Goal: Information Seeking & Learning: Learn about a topic

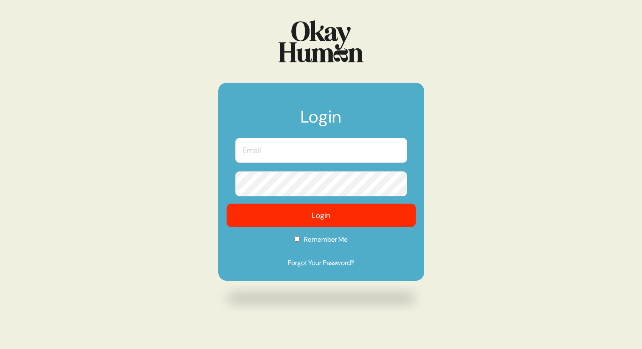
type input "[PERSON_NAME][EMAIL_ADDRESS][PERSON_NAME][DOMAIN_NAME]"
click at [320, 210] on button "Login" at bounding box center [320, 215] width 189 height 23
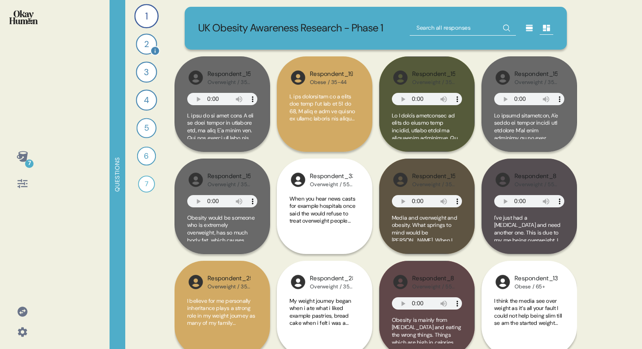
click at [145, 41] on div "2" at bounding box center [146, 44] width 21 height 21
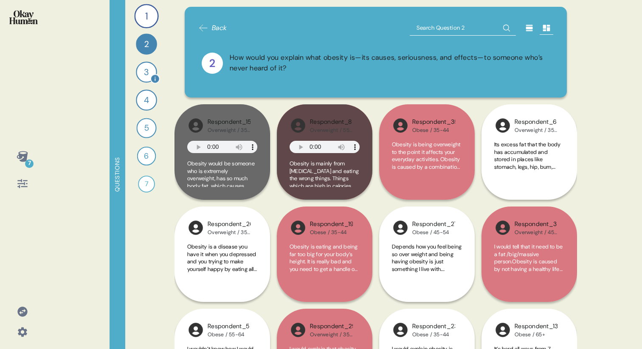
click at [143, 70] on div "3" at bounding box center [146, 72] width 21 height 21
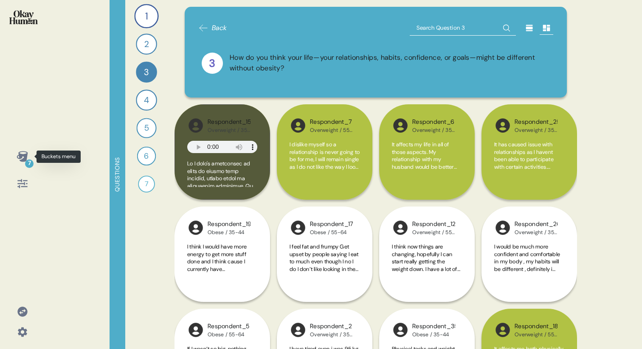
click at [22, 158] on icon at bounding box center [23, 157] width 12 height 12
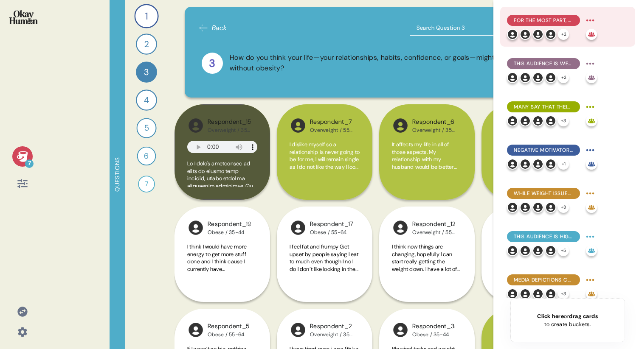
click at [539, 19] on span "For the most part, they explain obesity in simplistic terms emphasizing persona…" at bounding box center [542, 21] width 59 height 8
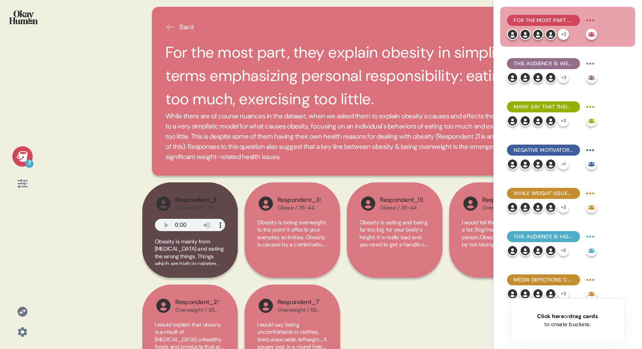
click at [132, 105] on div "7 Back For the most part, they explain obesity in simplistic terms emphasizing …" at bounding box center [321, 174] width 642 height 349
click at [550, 60] on span "This audience is well aware of the physical health issues related to being over…" at bounding box center [542, 64] width 59 height 8
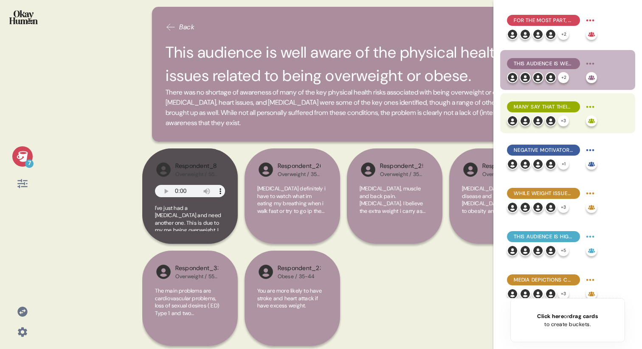
click at [545, 105] on span "Many say that their weight struggles have cost them social possibilities, with …" at bounding box center [542, 107] width 59 height 8
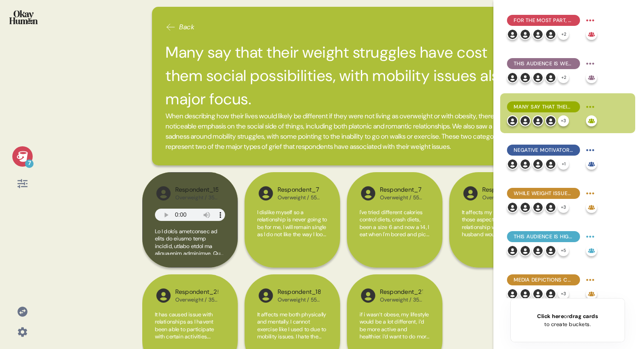
click at [112, 109] on div "7 Back Many say that their weight struggles have cost them social possibilities…" at bounding box center [321, 174] width 642 height 349
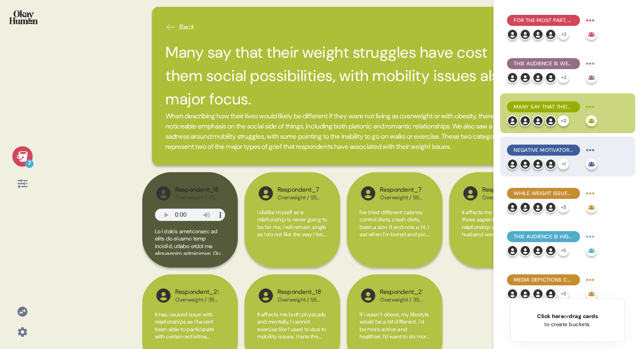
click at [529, 149] on span "Negative motivators to change were most common, but healthy connections with ot…" at bounding box center [542, 150] width 59 height 8
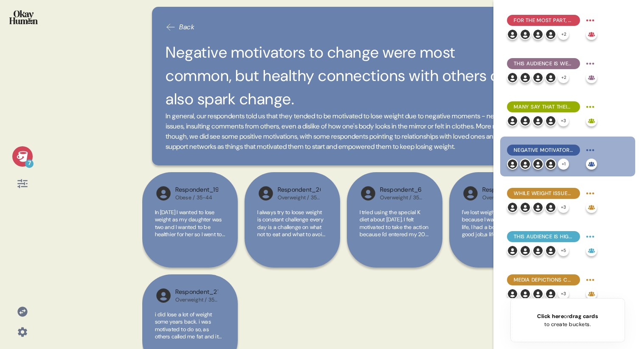
click at [131, 126] on div "7 Back Negative motivators to change were most common, but healthy connections …" at bounding box center [321, 174] width 642 height 349
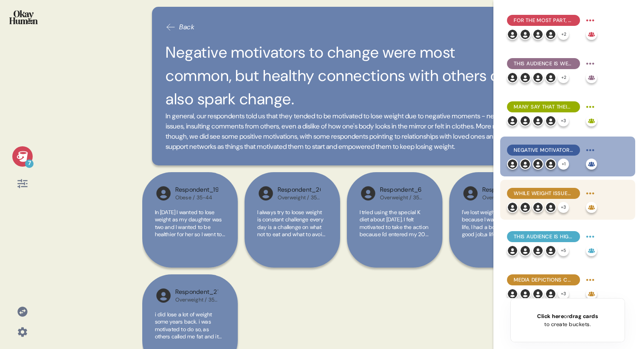
click at [536, 191] on span "While weight issues are often a lifelong problem, many say up-and-down cycles a…" at bounding box center [542, 194] width 59 height 8
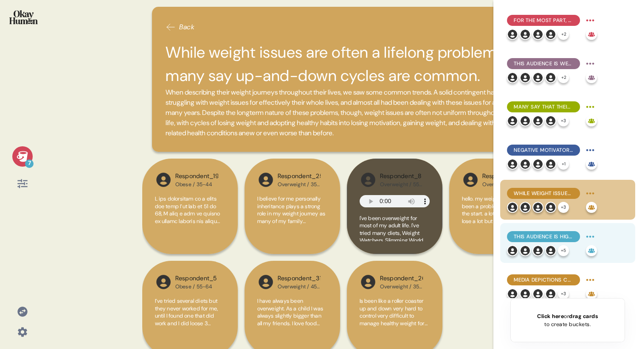
click at [555, 237] on span "This audience is highly self-reliant, tending to prefer fitness programs & thei…" at bounding box center [542, 237] width 59 height 8
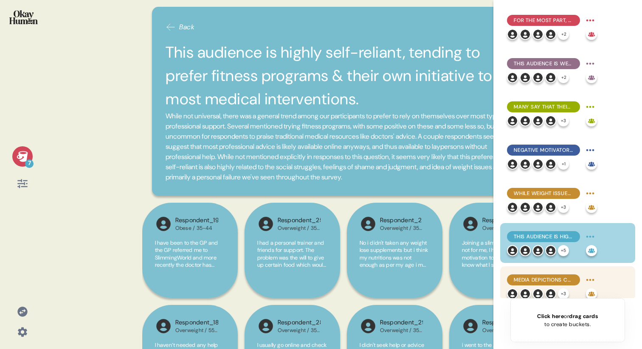
click at [532, 278] on span "Media depictions cruelly label these people as lazy and disgusting - but they a…" at bounding box center [542, 280] width 59 height 8
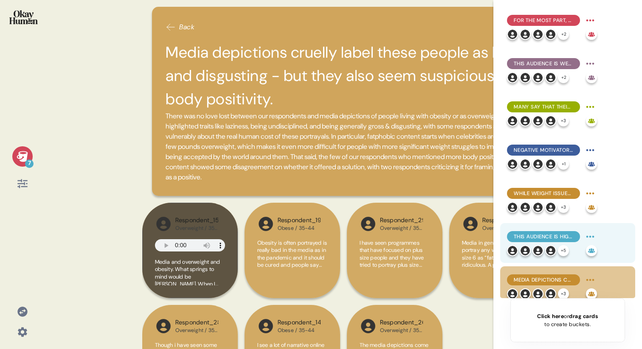
click at [530, 238] on span "This audience is highly self-reliant, tending to prefer fitness programs & thei…" at bounding box center [542, 237] width 59 height 8
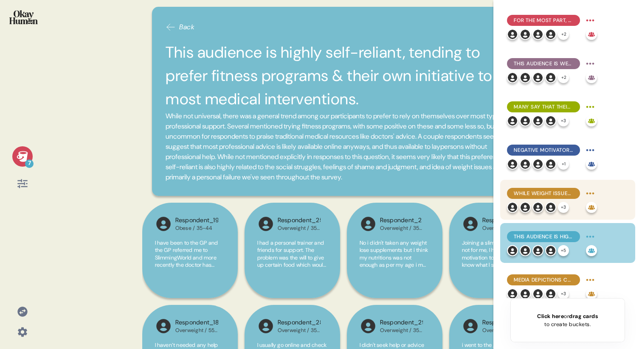
click at [533, 184] on div "While weight issues are often a lifelong problem, many say up-and-down cycles a…" at bounding box center [567, 200] width 135 height 40
click at [534, 191] on span "While weight issues are often a lifelong problem, many say up-and-down cycles a…" at bounding box center [542, 194] width 59 height 8
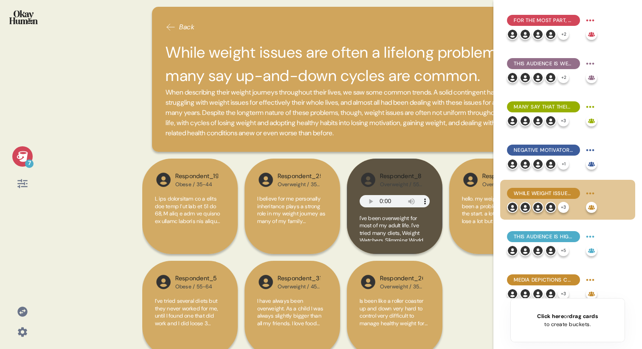
click at [25, 149] on div "7" at bounding box center [22, 156] width 20 height 20
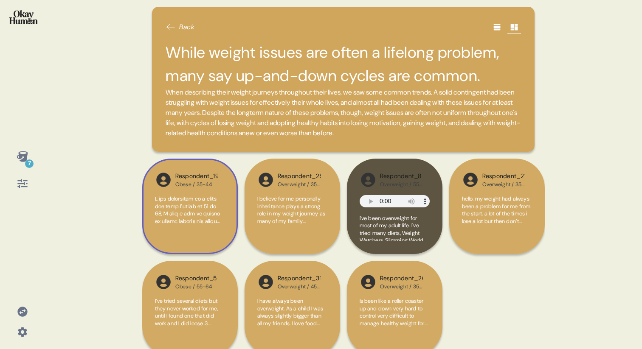
scroll to position [14, 0]
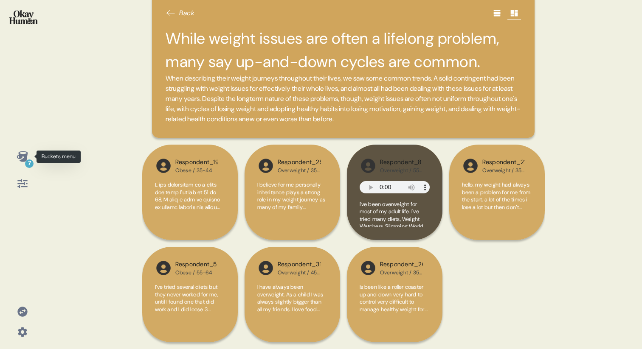
click at [20, 153] on icon at bounding box center [23, 157] width 12 height 12
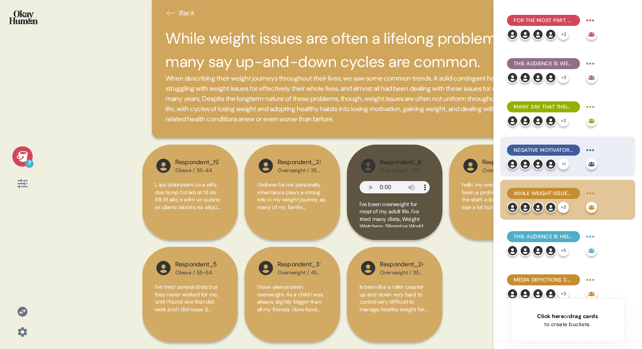
click at [524, 152] on span "Negative motivators to change were most common, but healthy connections with ot…" at bounding box center [542, 150] width 59 height 8
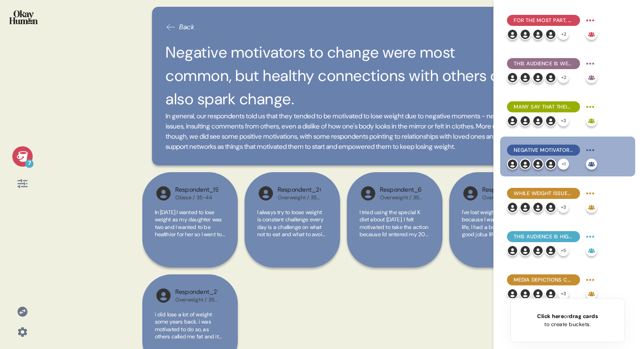
click at [120, 109] on div "7 Back Negative motivators to change were most common, but healthy connections …" at bounding box center [321, 174] width 642 height 349
click at [20, 156] on icon at bounding box center [22, 156] width 11 height 11
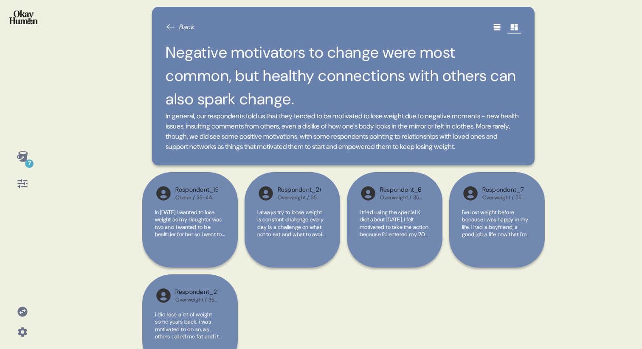
scroll to position [37, 0]
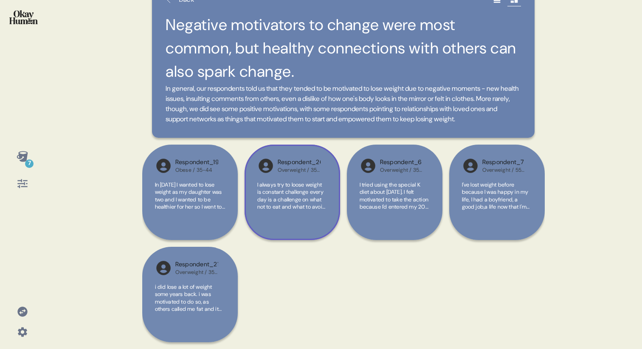
click at [292, 196] on span "I always try to loose weight is constant challenge every day is a challenge on …" at bounding box center [292, 237] width 70 height 112
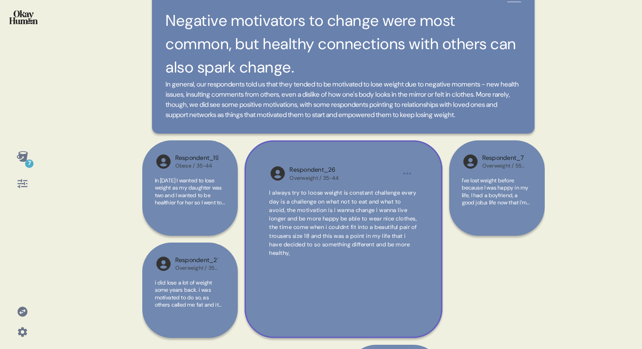
scroll to position [0, 0]
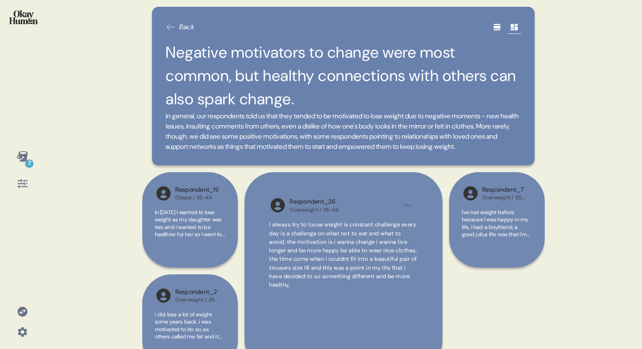
click at [499, 25] on icon at bounding box center [497, 27] width 8 height 8
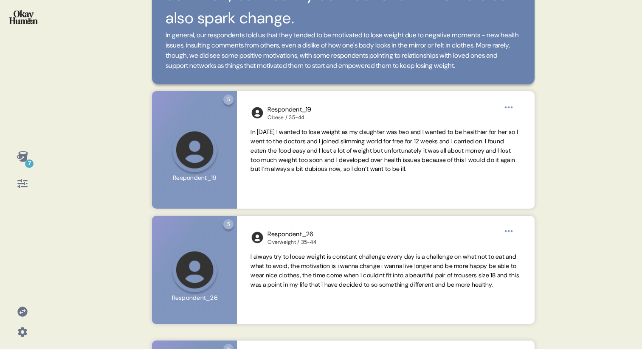
scroll to position [81, 0]
click at [21, 156] on icon at bounding box center [22, 156] width 11 height 11
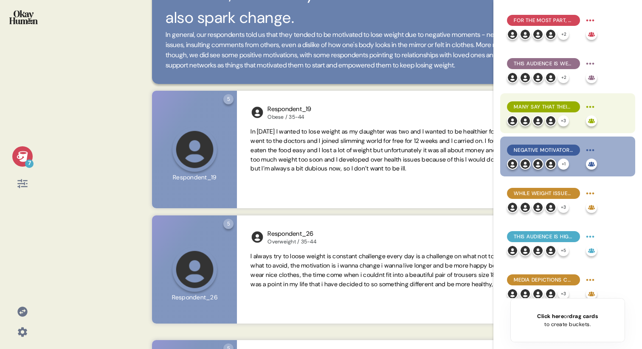
click at [538, 104] on span "Many say that their weight struggles have cost them social possibilities, with …" at bounding box center [542, 107] width 59 height 8
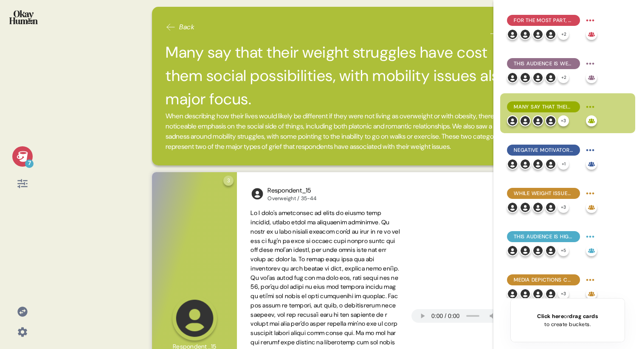
click at [18, 155] on icon at bounding box center [22, 156] width 11 height 11
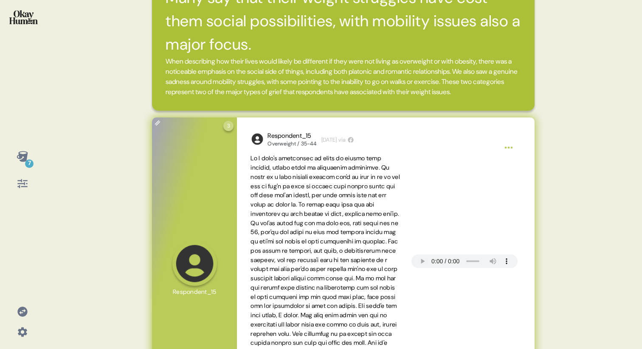
scroll to position [0, 0]
